Goal: Find specific page/section: Find specific page/section

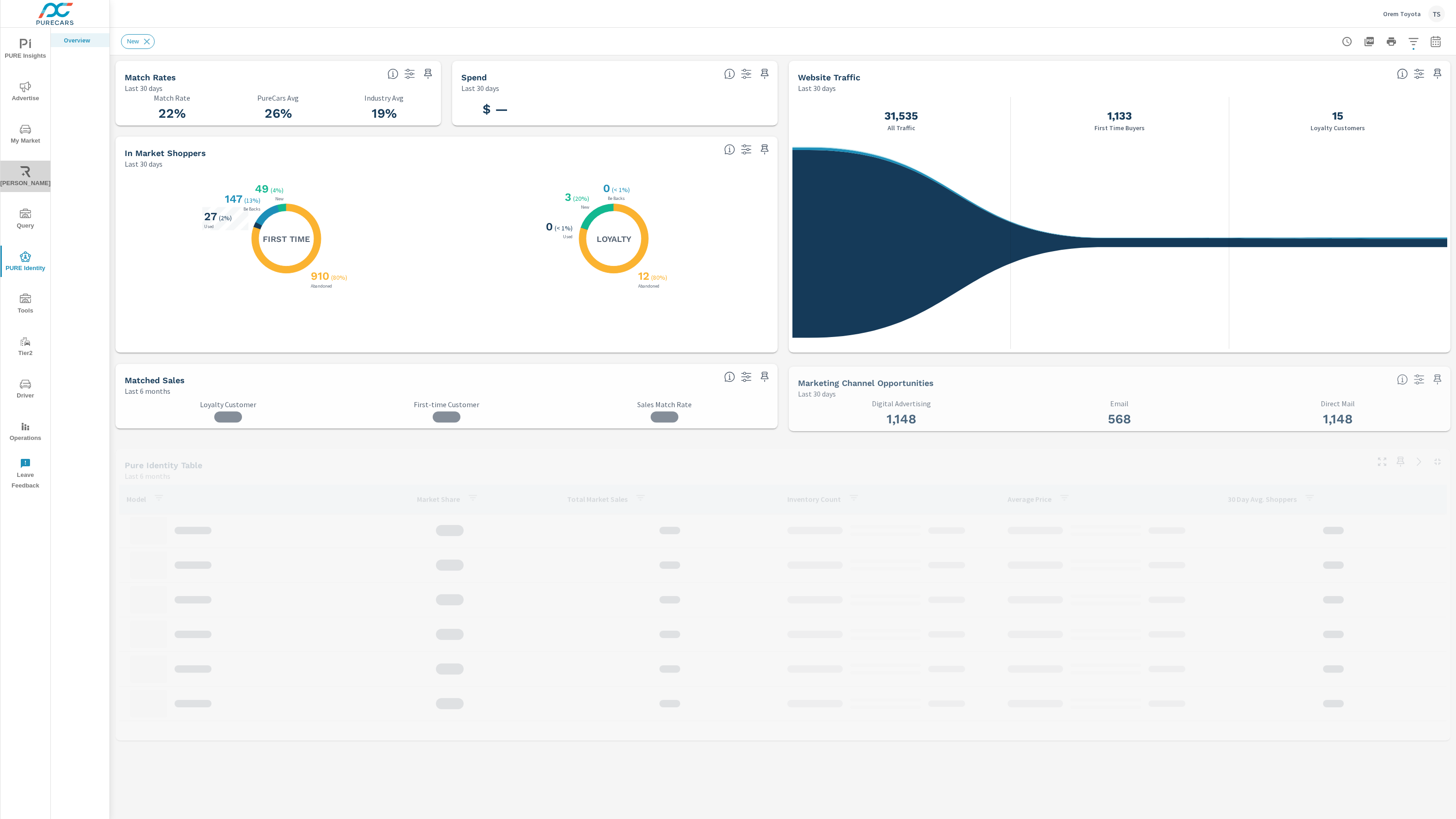
click at [30, 176] on icon "nav menu" at bounding box center [25, 172] width 10 height 11
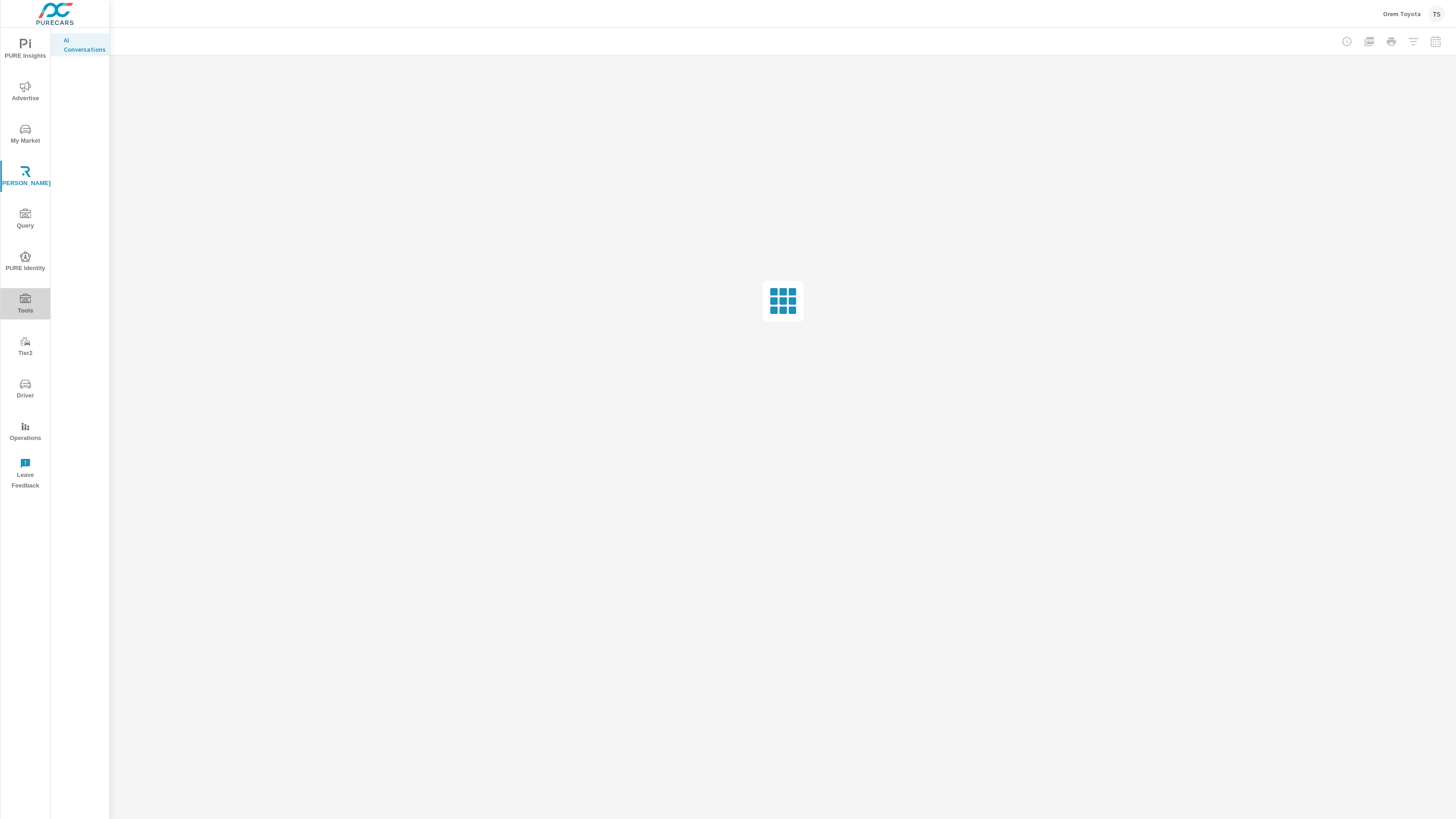
click at [26, 291] on button "Tools" at bounding box center [25, 304] width 50 height 31
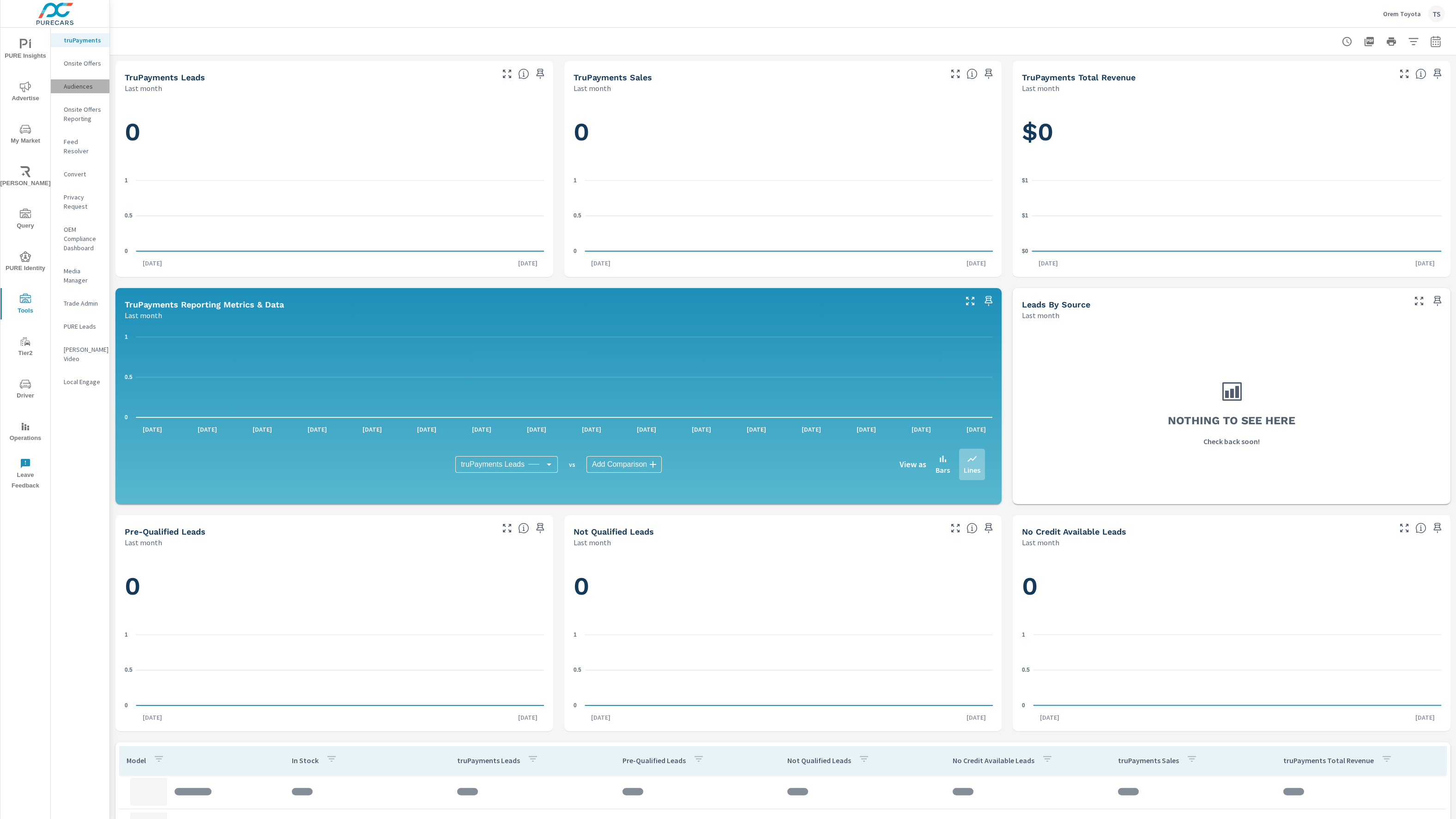
click at [77, 86] on p "Audiences" at bounding box center [83, 86] width 39 height 9
